Goal: Information Seeking & Learning: Learn about a topic

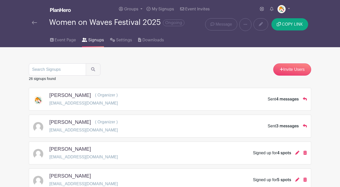
scroll to position [345, 0]
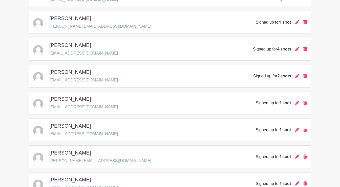
click at [257, 150] on div "[PERSON_NAME] [PERSON_NAME][EMAIL_ADDRESS][DOMAIN_NAME] Signed up for 1 spot" at bounding box center [170, 156] width 274 height 14
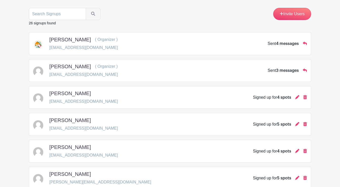
scroll to position [0, 0]
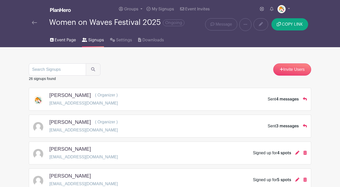
click at [67, 40] on span "Event Page" at bounding box center [65, 40] width 21 height 6
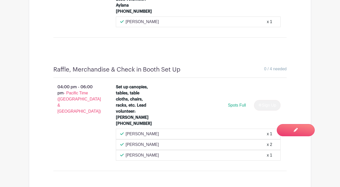
scroll to position [677, 0]
click at [150, 130] on div "[PERSON_NAME] x 1" at bounding box center [198, 133] width 156 height 6
copy div "[PERSON_NAME]"
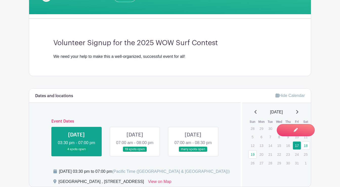
scroll to position [142, 0]
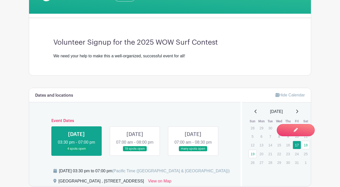
click at [135, 151] on link at bounding box center [135, 151] width 0 height 0
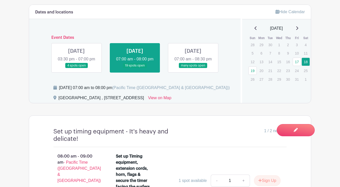
scroll to position [227, 0]
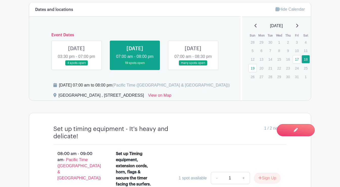
click at [193, 66] on link at bounding box center [193, 66] width 0 height 0
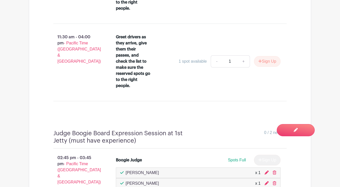
scroll to position [2472, 0]
